Goal: Navigation & Orientation: Find specific page/section

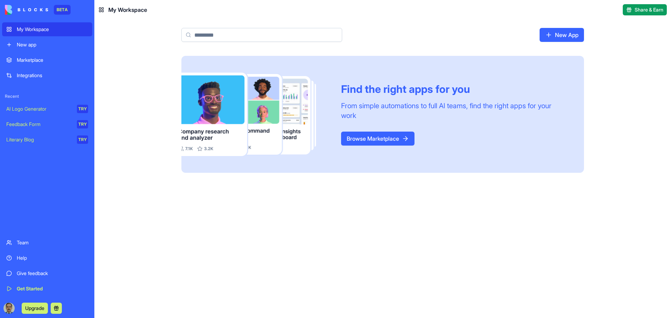
click at [41, 29] on div "My Workspace" at bounding box center [52, 29] width 71 height 7
click at [33, 63] on div "Marketplace" at bounding box center [52, 60] width 71 height 7
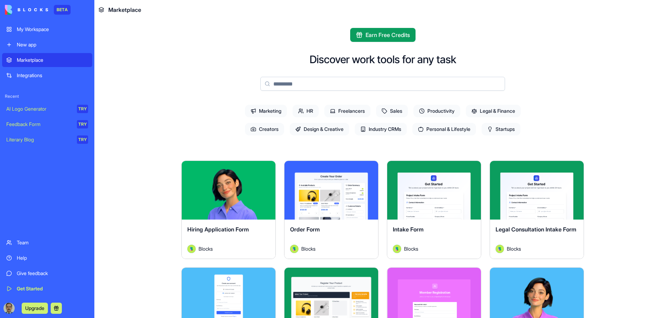
click at [31, 31] on div "My Workspace" at bounding box center [52, 29] width 71 height 7
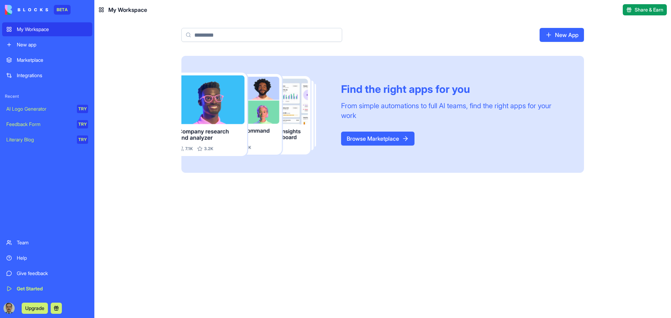
click at [364, 140] on link "Browse Marketplace" at bounding box center [377, 139] width 73 height 14
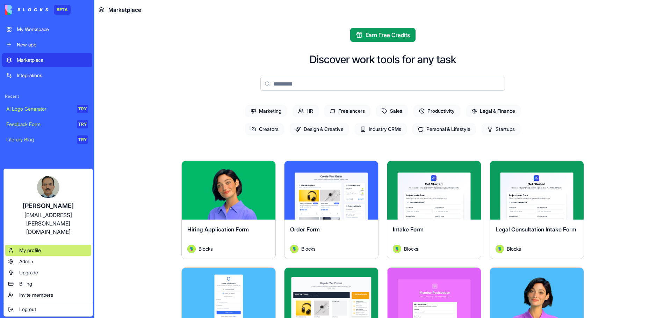
click at [41, 247] on span "My profile" at bounding box center [30, 250] width 22 height 7
